Goal: Task Accomplishment & Management: Use online tool/utility

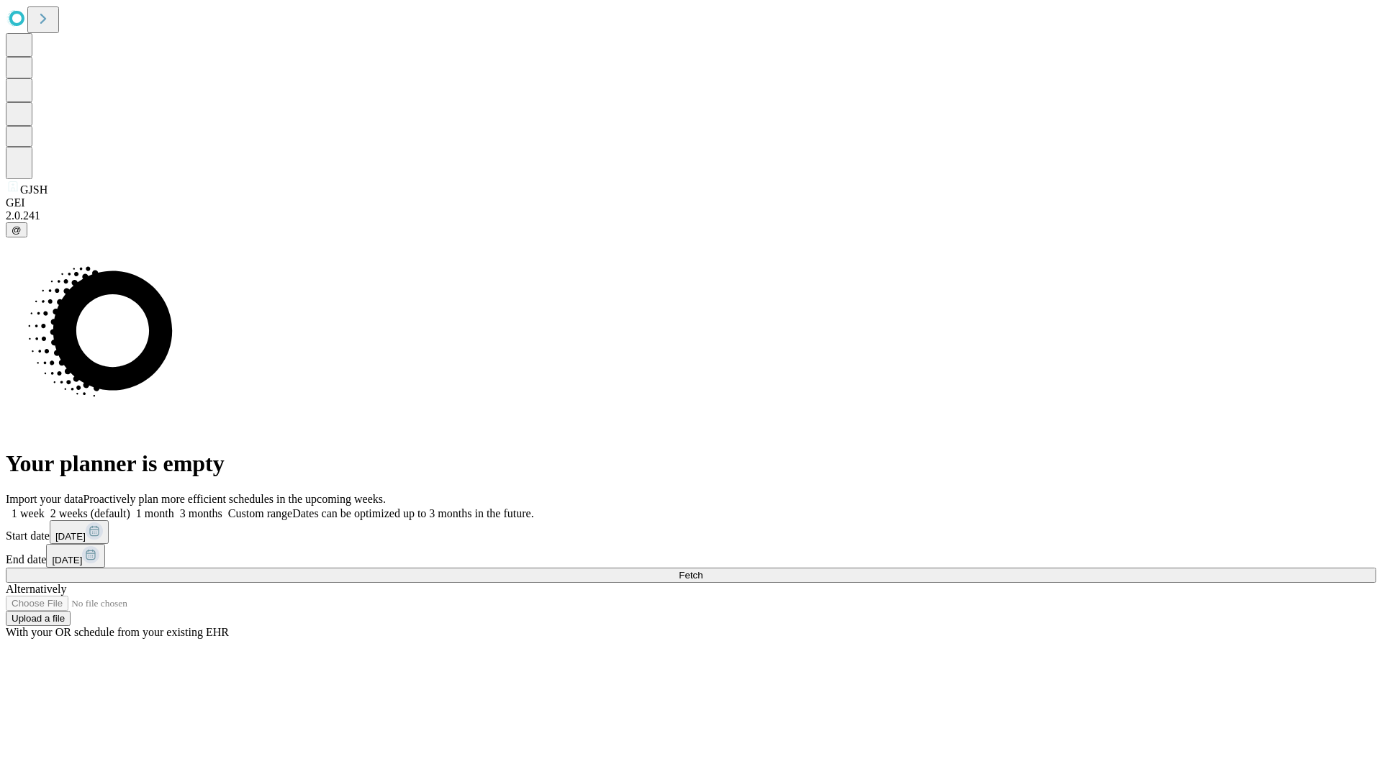
click at [702, 570] on span "Fetch" at bounding box center [691, 575] width 24 height 11
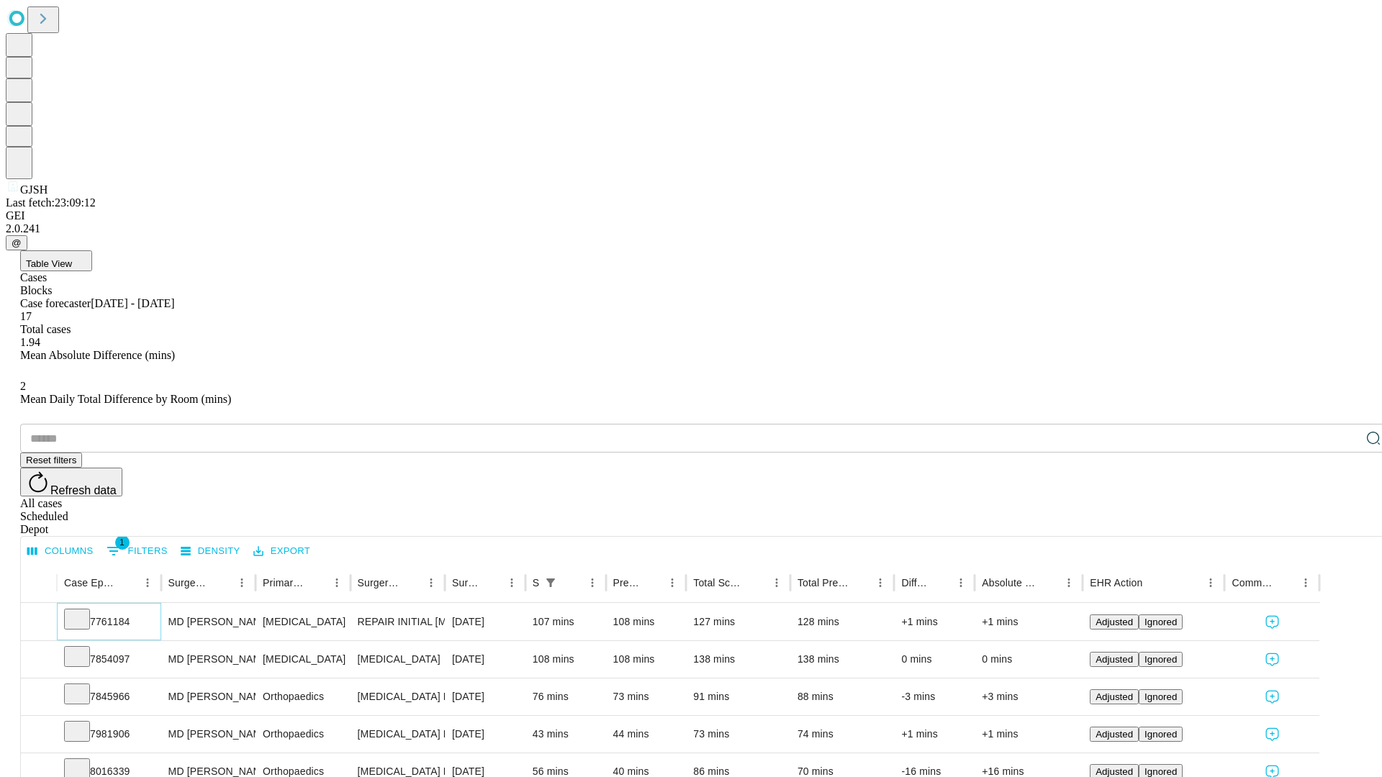
click at [84, 611] on icon at bounding box center [77, 618] width 14 height 14
